Goal: Book appointment/travel/reservation

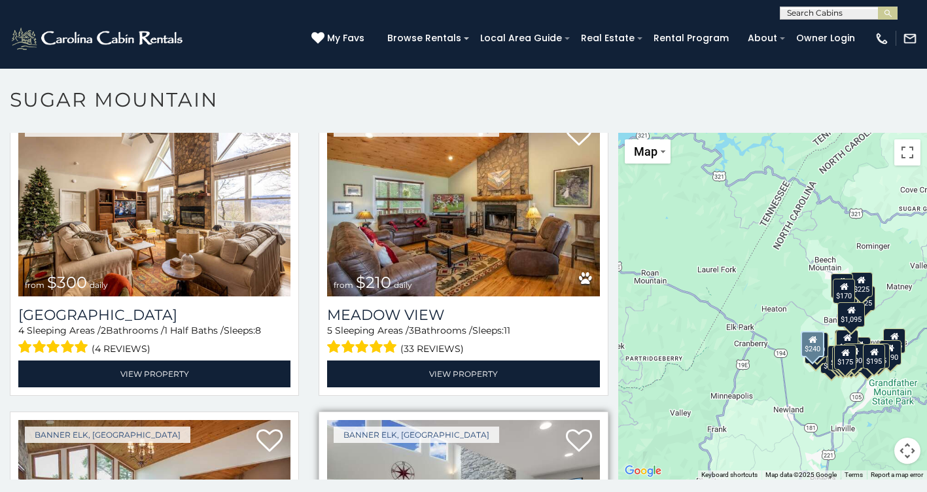
scroll to position [2944, 0]
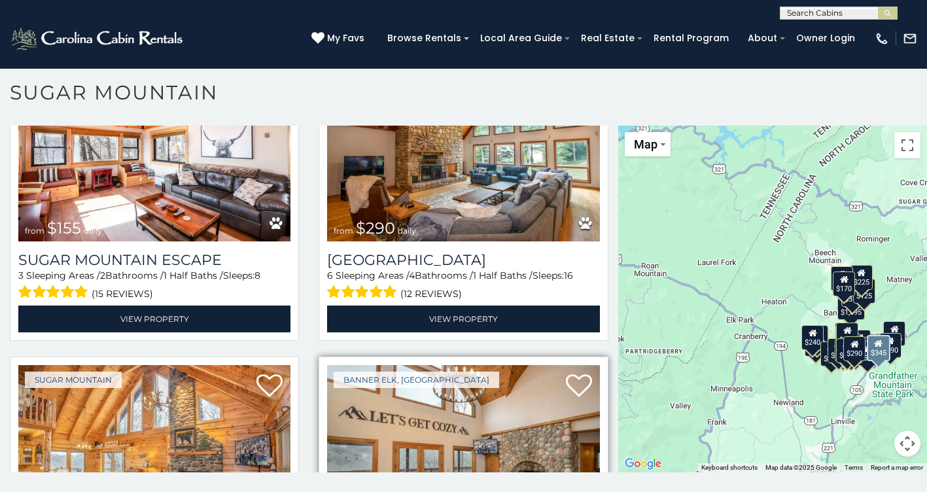
scroll to position [1898, 0]
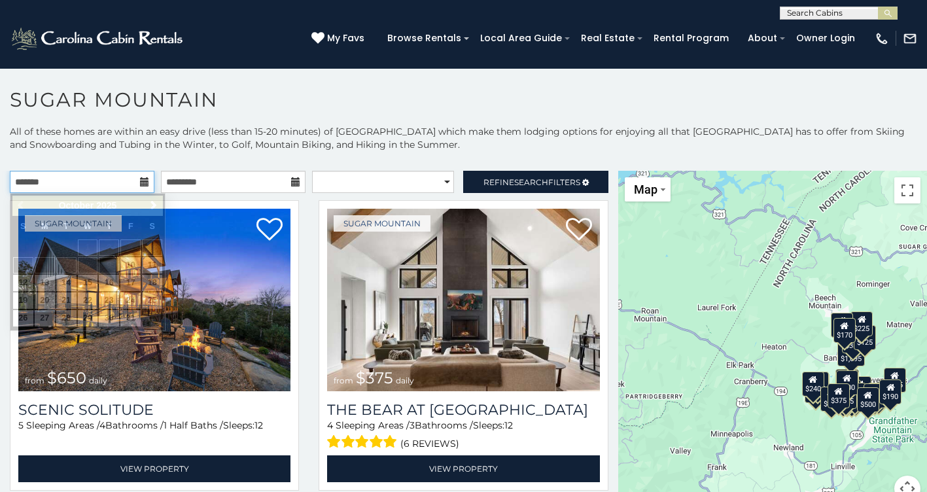
click at [135, 183] on input "text" at bounding box center [82, 182] width 145 height 22
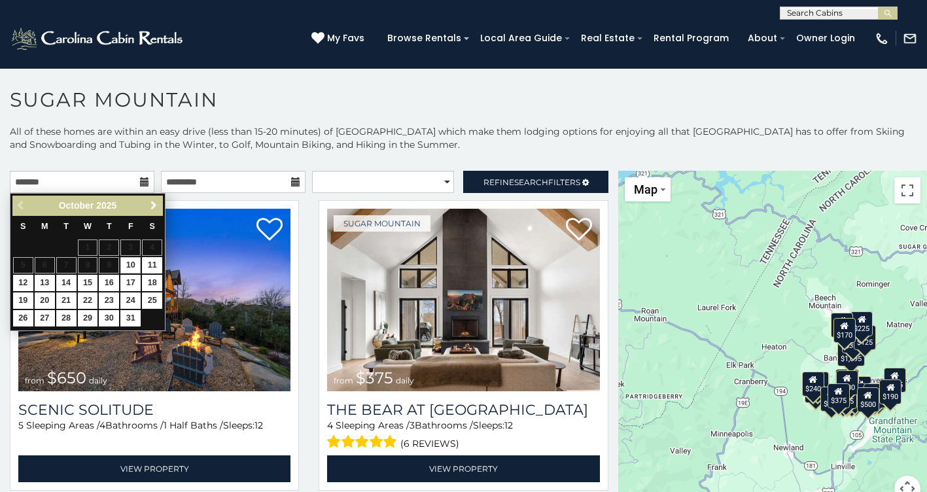
click at [149, 210] on span "Next" at bounding box center [154, 205] width 10 height 10
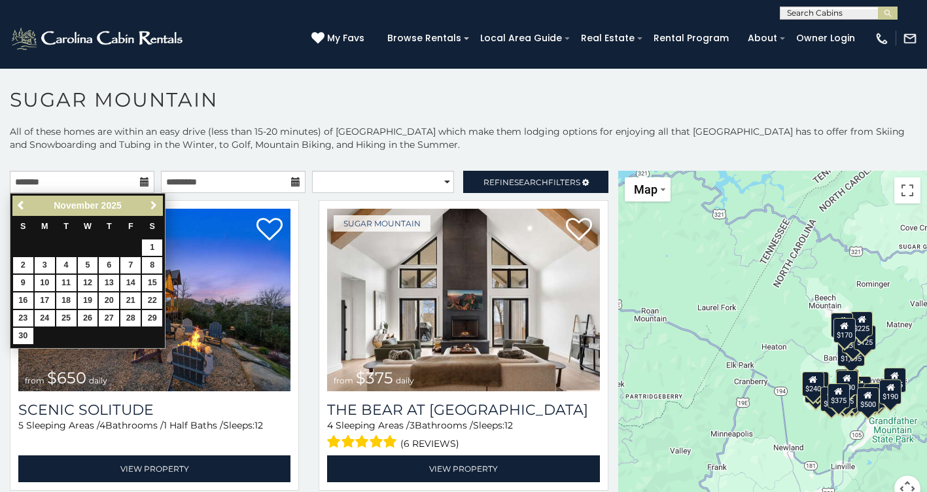
click at [149, 211] on link "Next" at bounding box center [153, 206] width 16 height 16
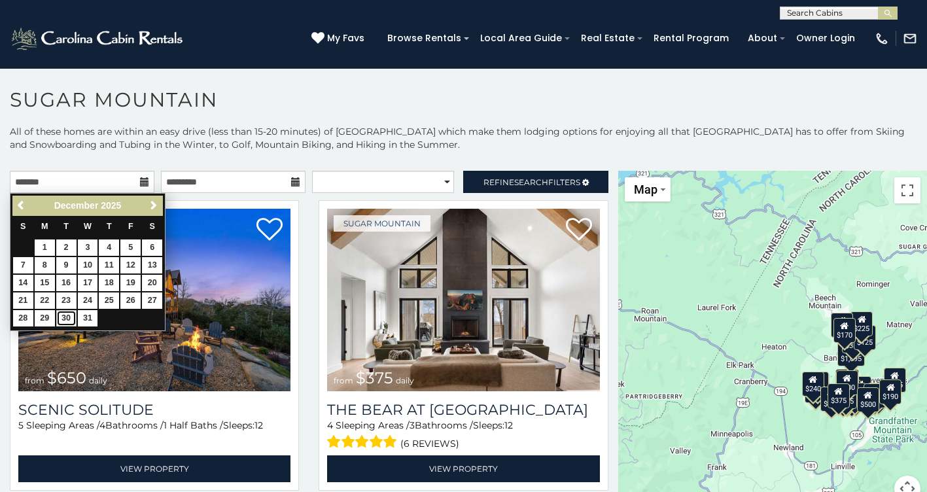
click at [65, 323] on link "30" at bounding box center [66, 318] width 20 height 16
type input "**********"
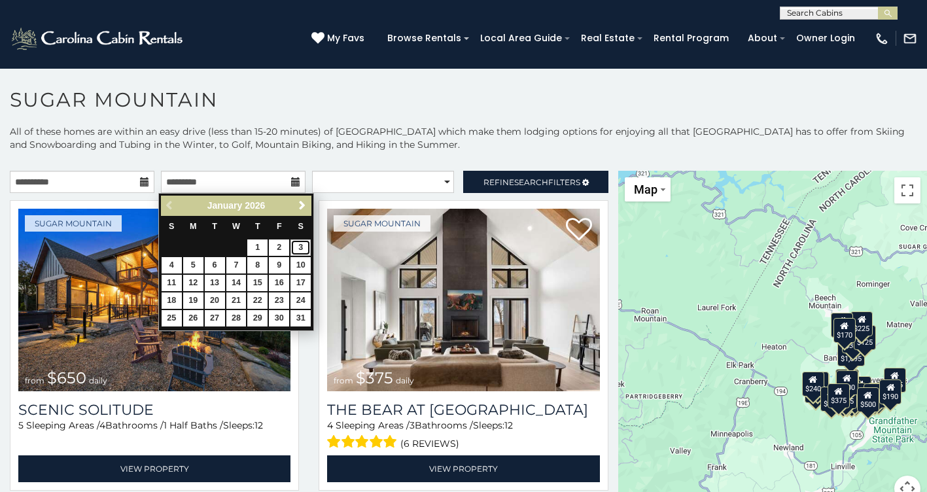
click at [306, 245] on link "3" at bounding box center [301, 247] width 20 height 16
type input "**********"
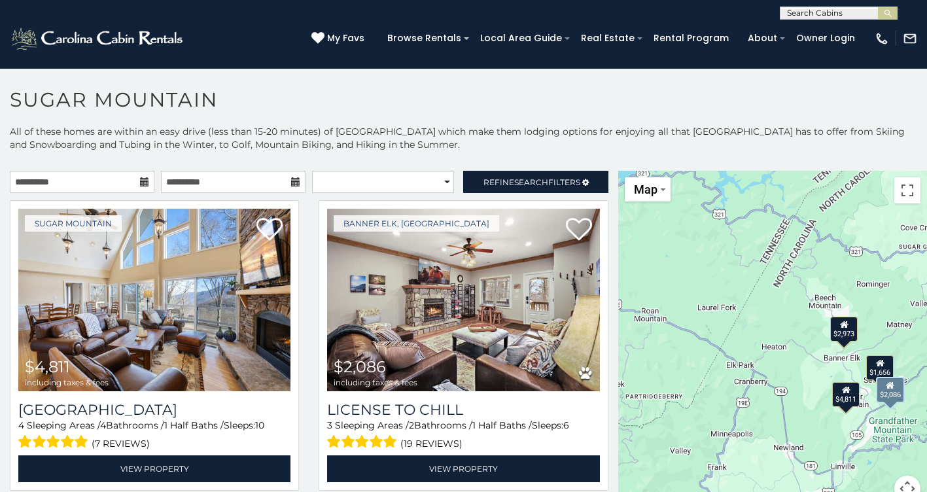
scroll to position [65, 0]
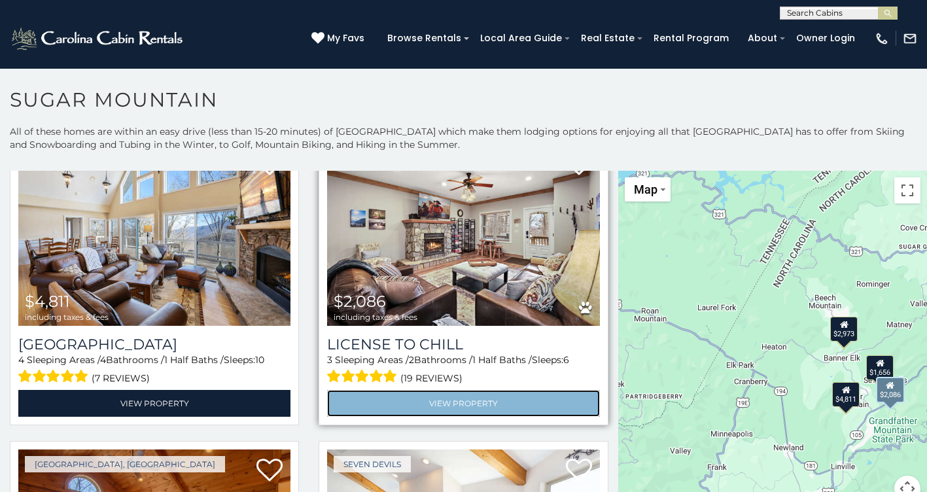
click at [447, 401] on link "View Property" at bounding box center [463, 403] width 272 height 27
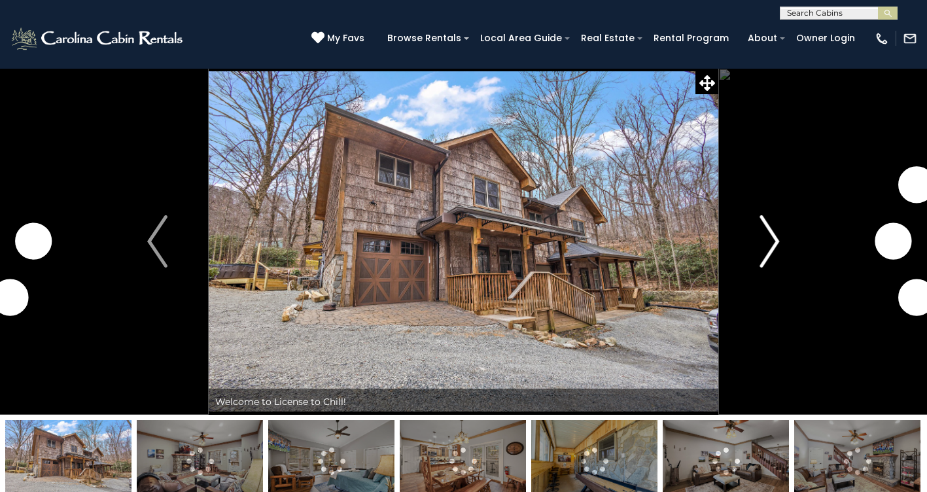
click at [770, 254] on img "Next" at bounding box center [770, 241] width 20 height 52
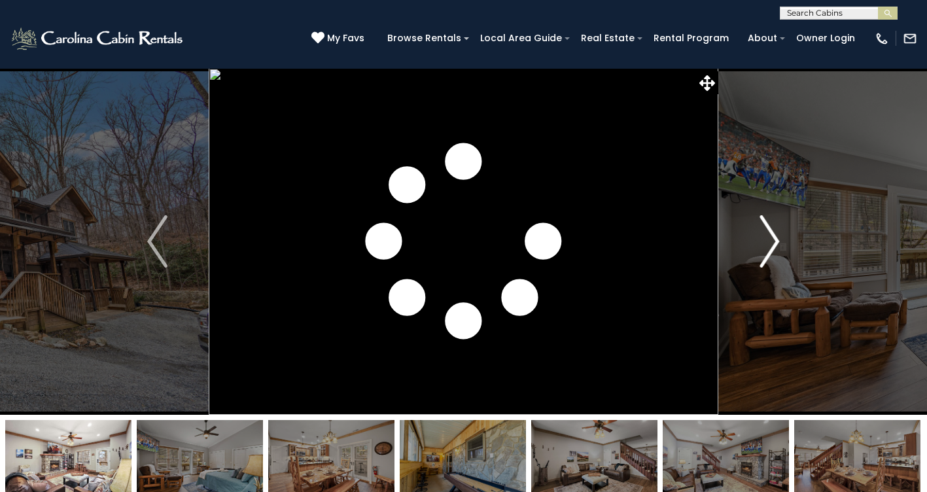
click at [766, 251] on img "Next" at bounding box center [770, 241] width 20 height 52
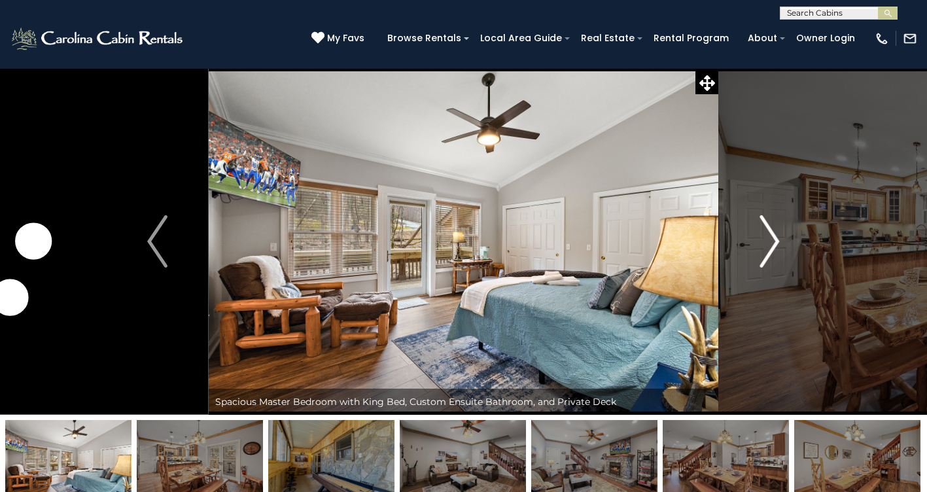
click at [766, 251] on img "Next" at bounding box center [770, 241] width 20 height 52
